Goal: Task Accomplishment & Management: Manage account settings

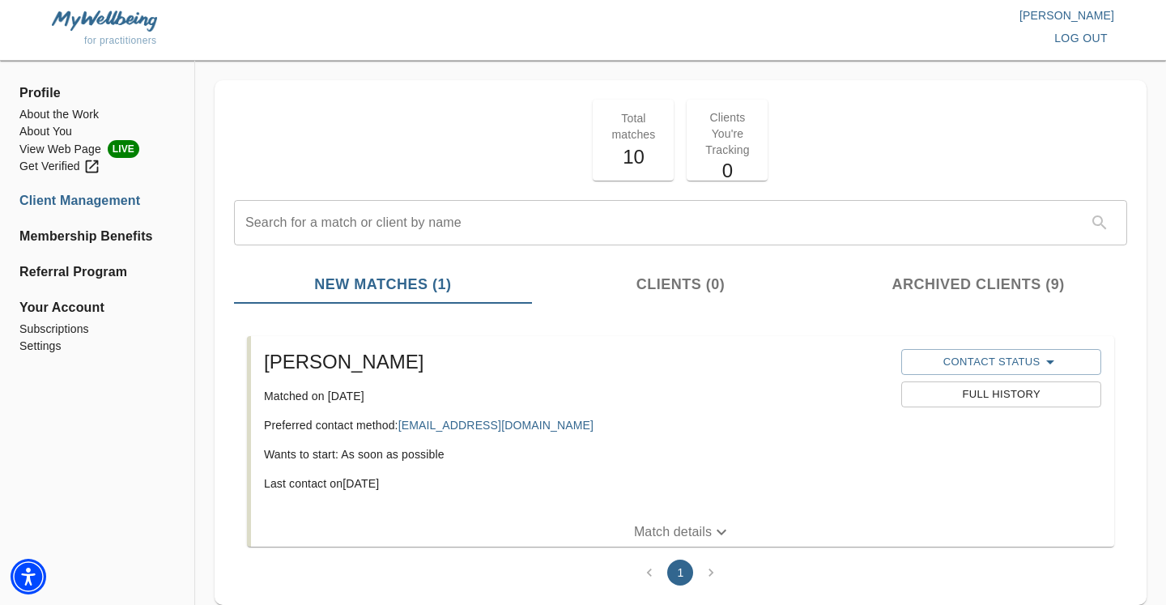
scroll to position [45, 0]
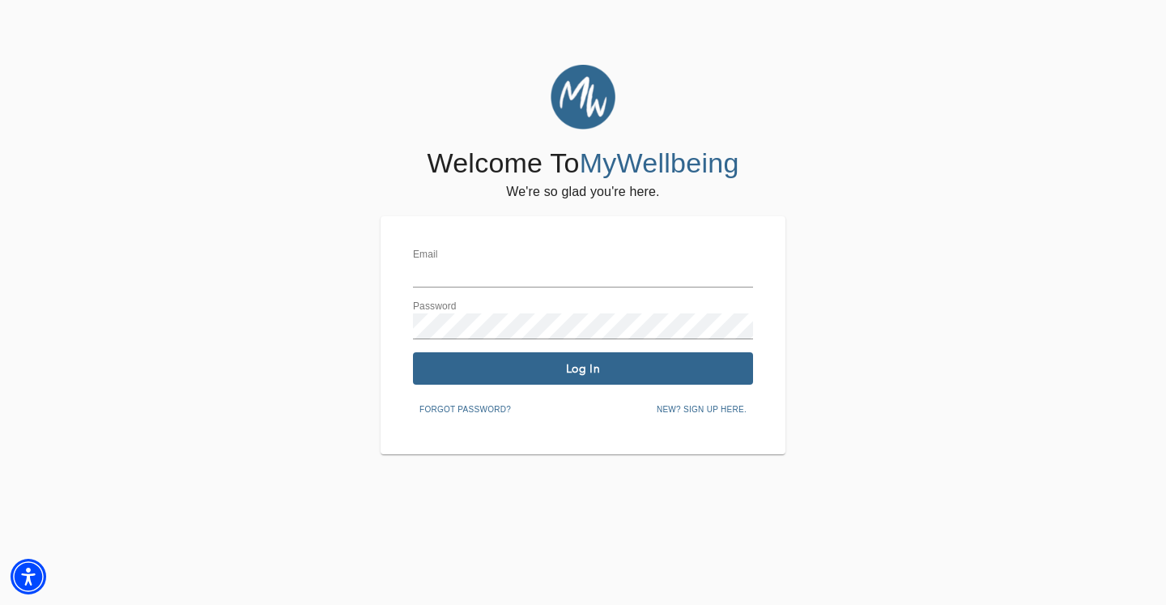
type input "taylor@aisle-talk.com"
click at [613, 361] on span "Log In" at bounding box center [583, 368] width 327 height 15
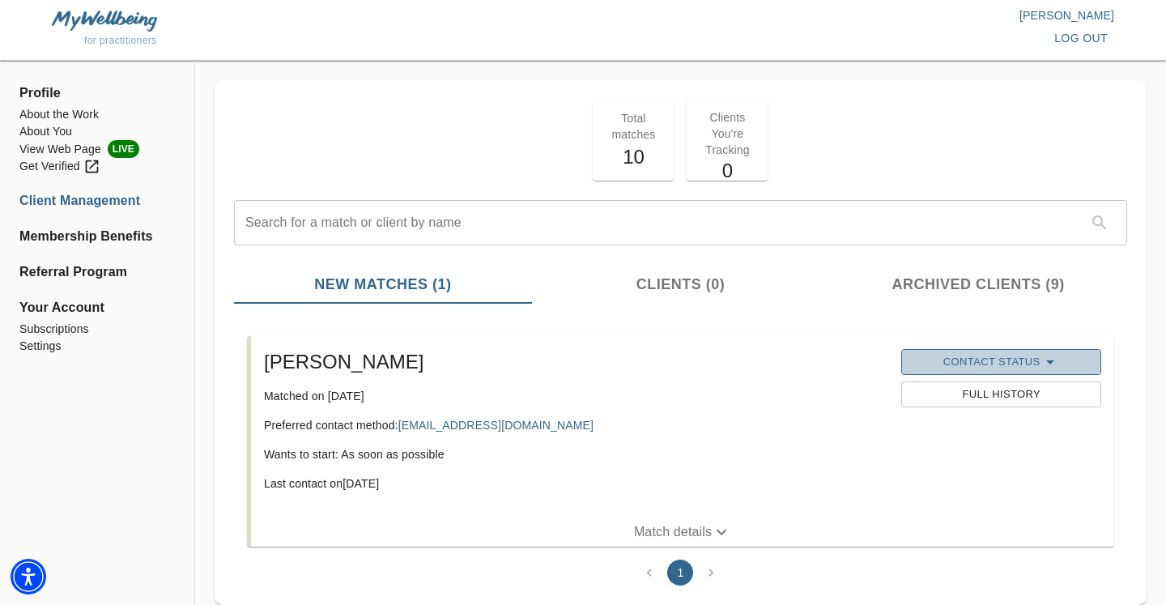
click at [980, 351] on button "Contact Status" at bounding box center [1000, 362] width 199 height 26
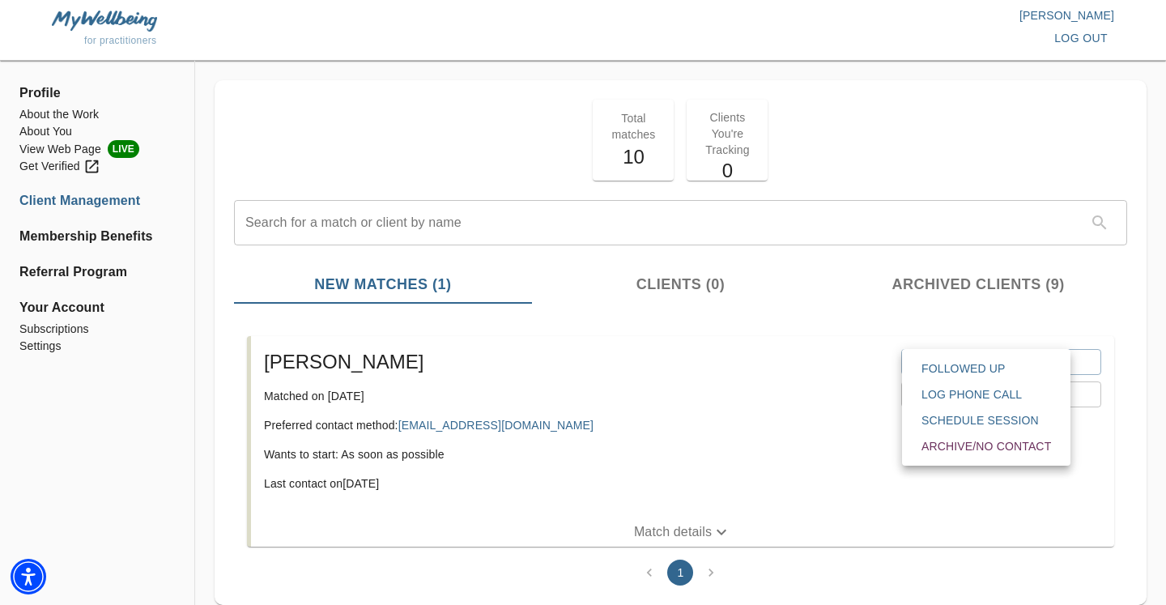
click at [980, 368] on span "Followed Up" at bounding box center [987, 368] width 130 height 16
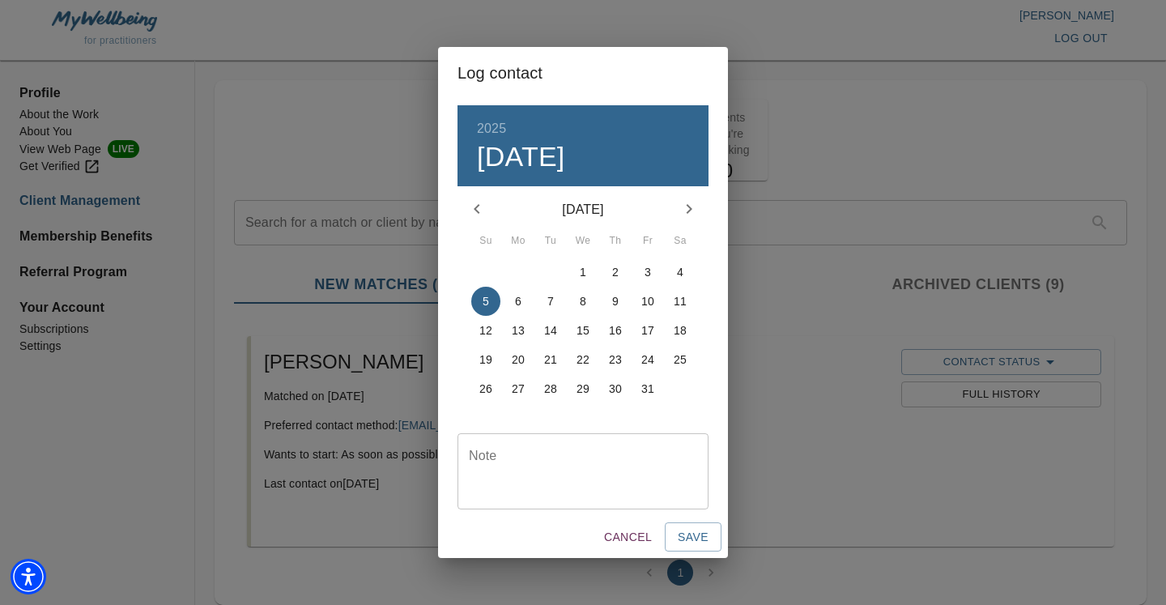
click at [569, 448] on textarea at bounding box center [583, 471] width 228 height 46
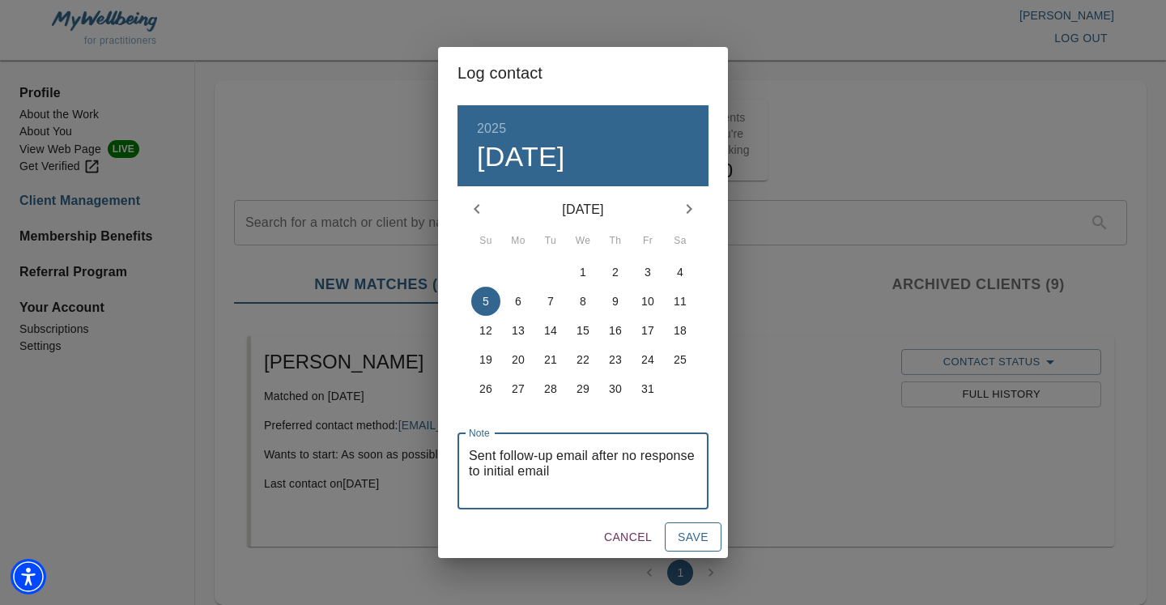
type textarea "Sent follow-up email after no response to initial email"
click at [692, 544] on span "Save" at bounding box center [693, 537] width 31 height 20
